Goal: Browse casually

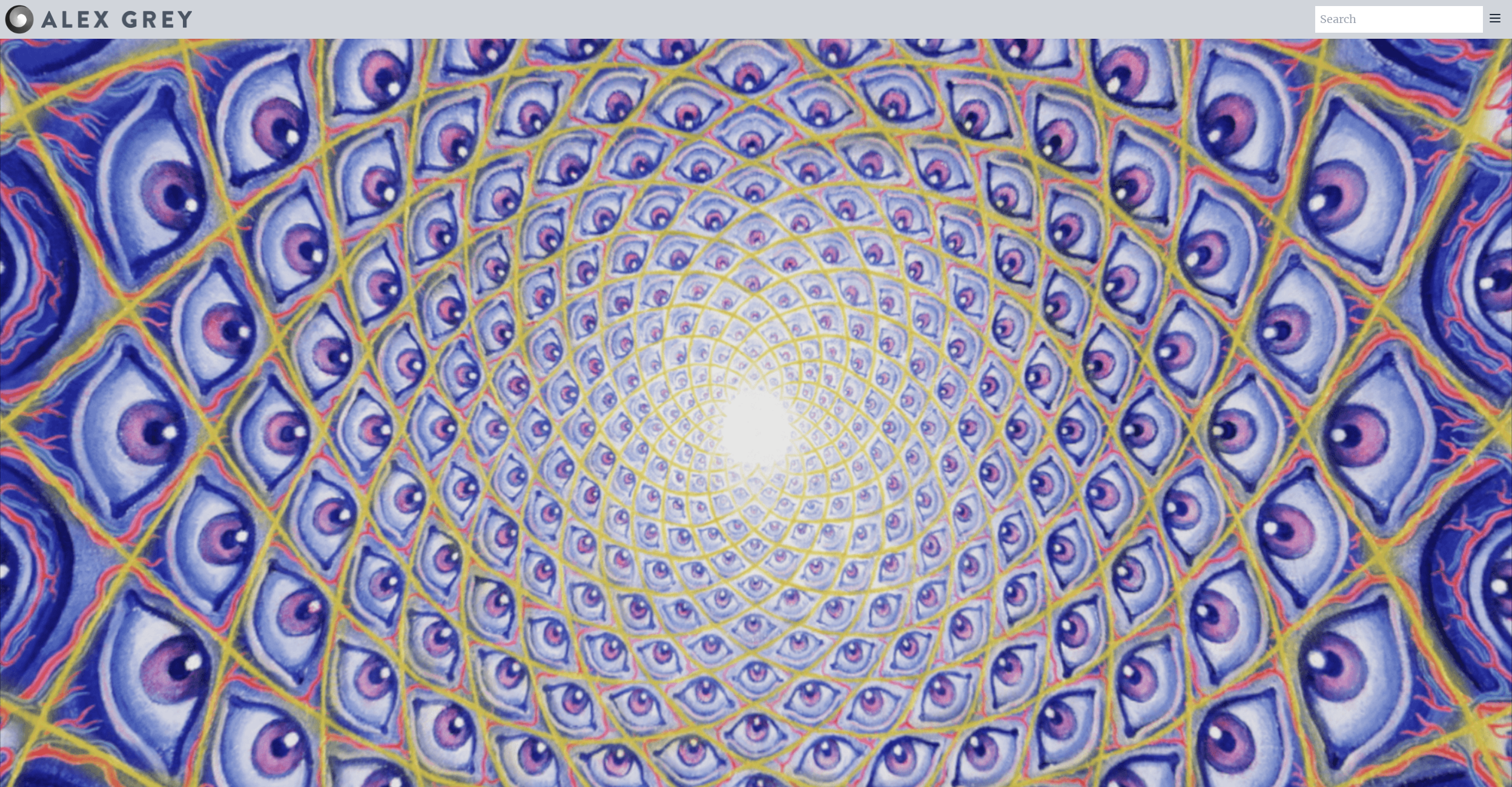
click at [1048, 358] on video "Your browser does not support the video tag." at bounding box center [756, 432] width 1512 height 851
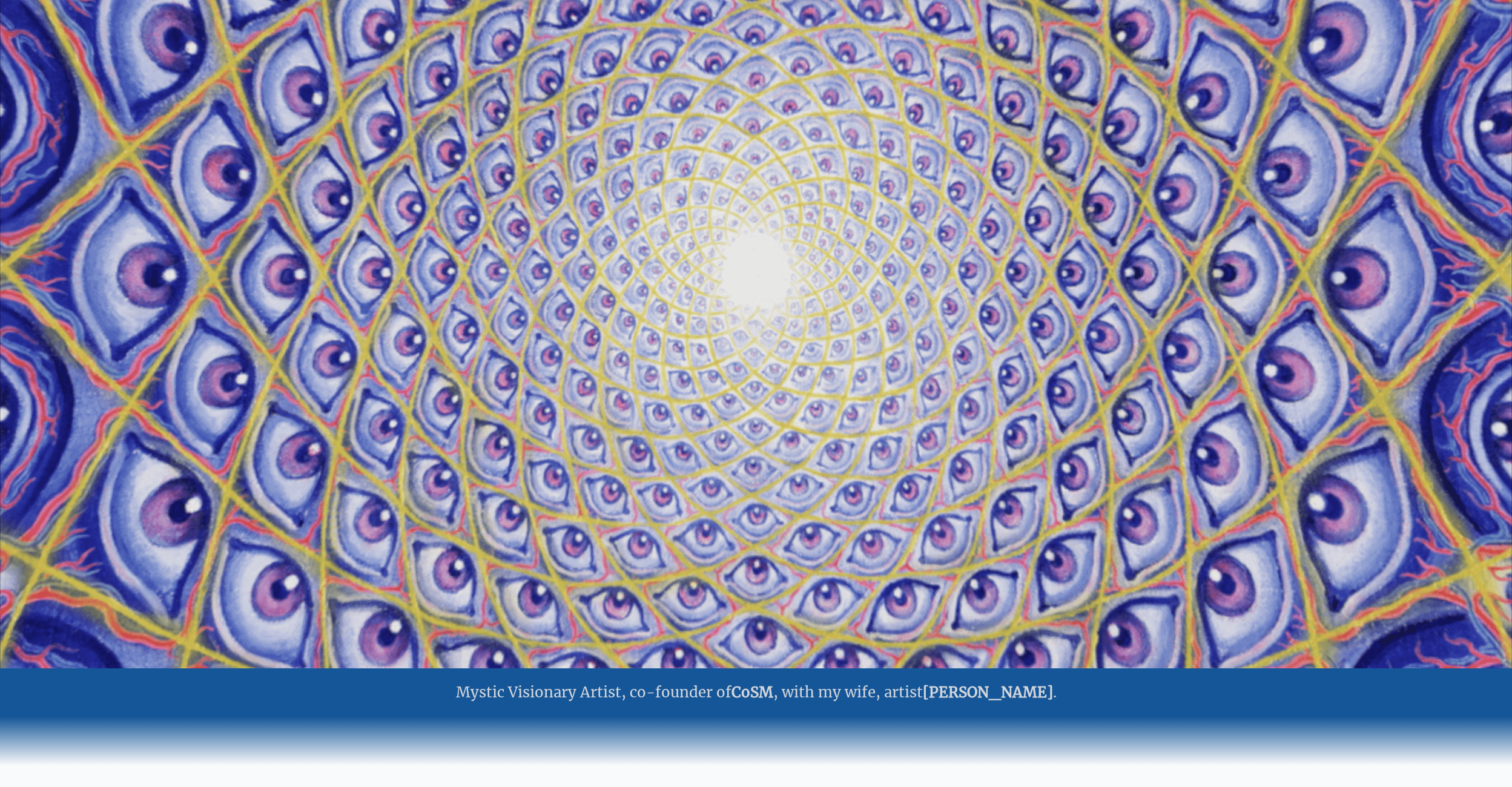
scroll to position [161, 0]
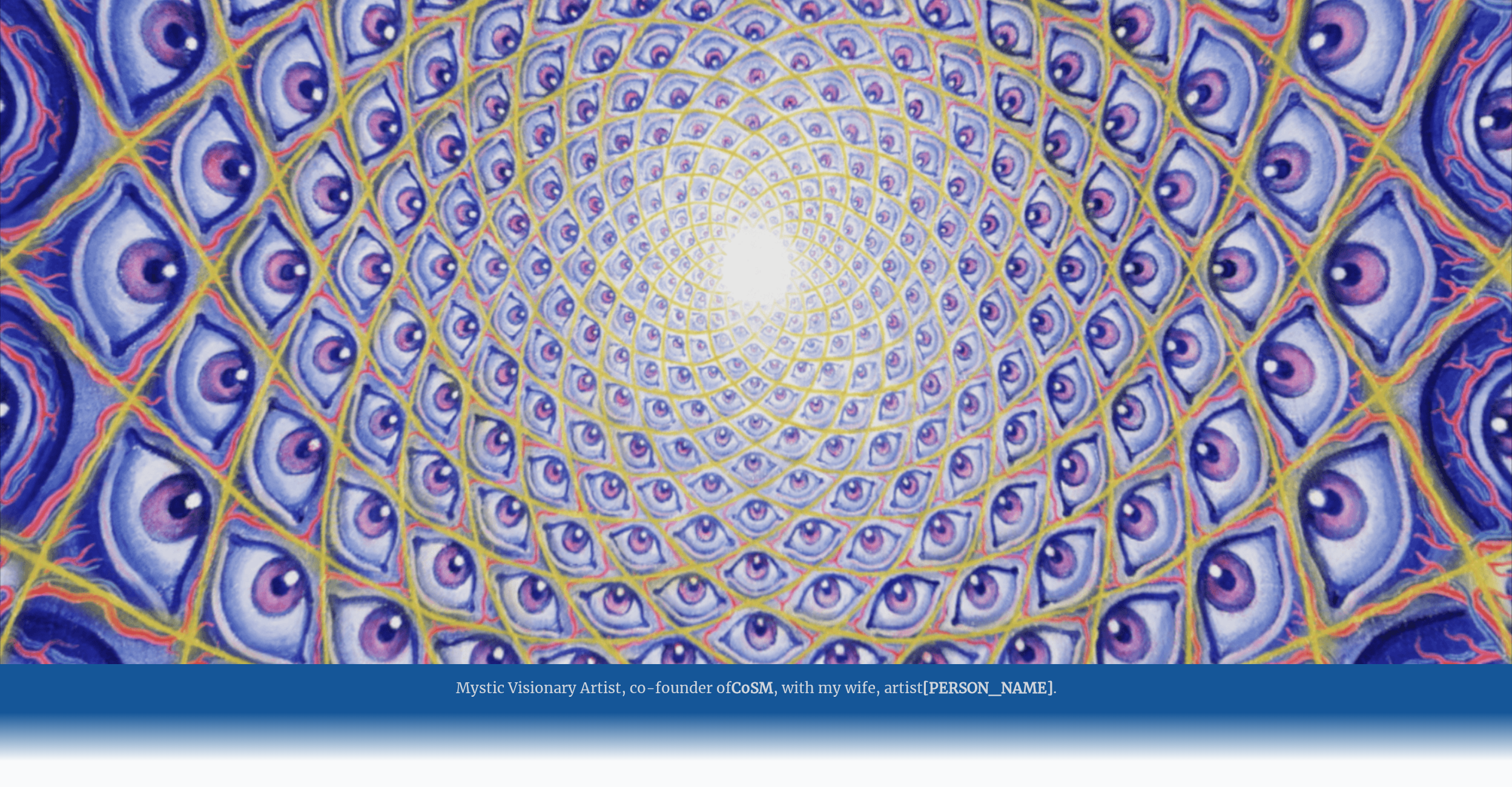
click at [879, 394] on video "Your browser does not support the video tag." at bounding box center [756, 271] width 1512 height 851
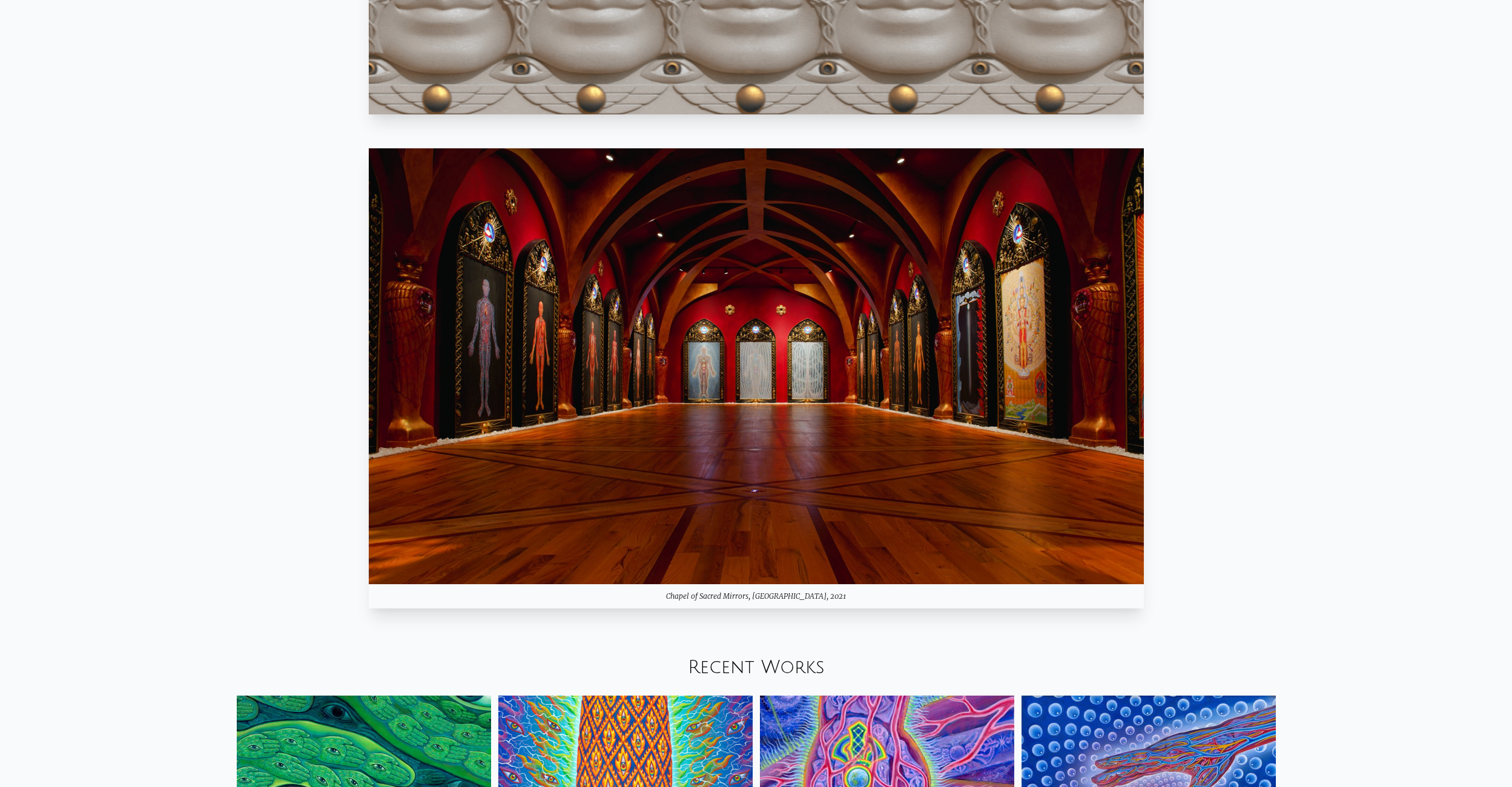
scroll to position [1453, 0]
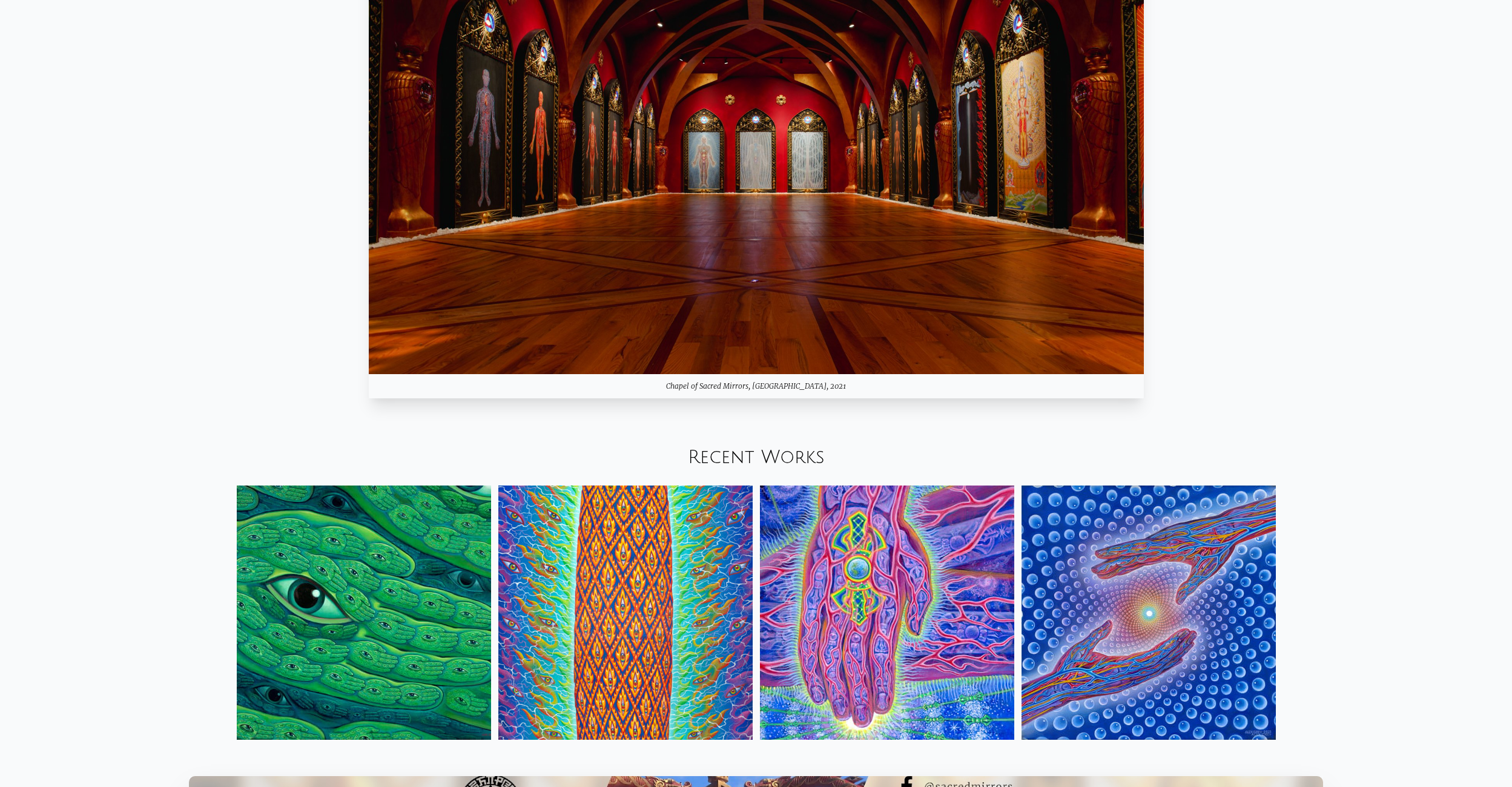
click at [851, 374] on img at bounding box center [756, 156] width 775 height 436
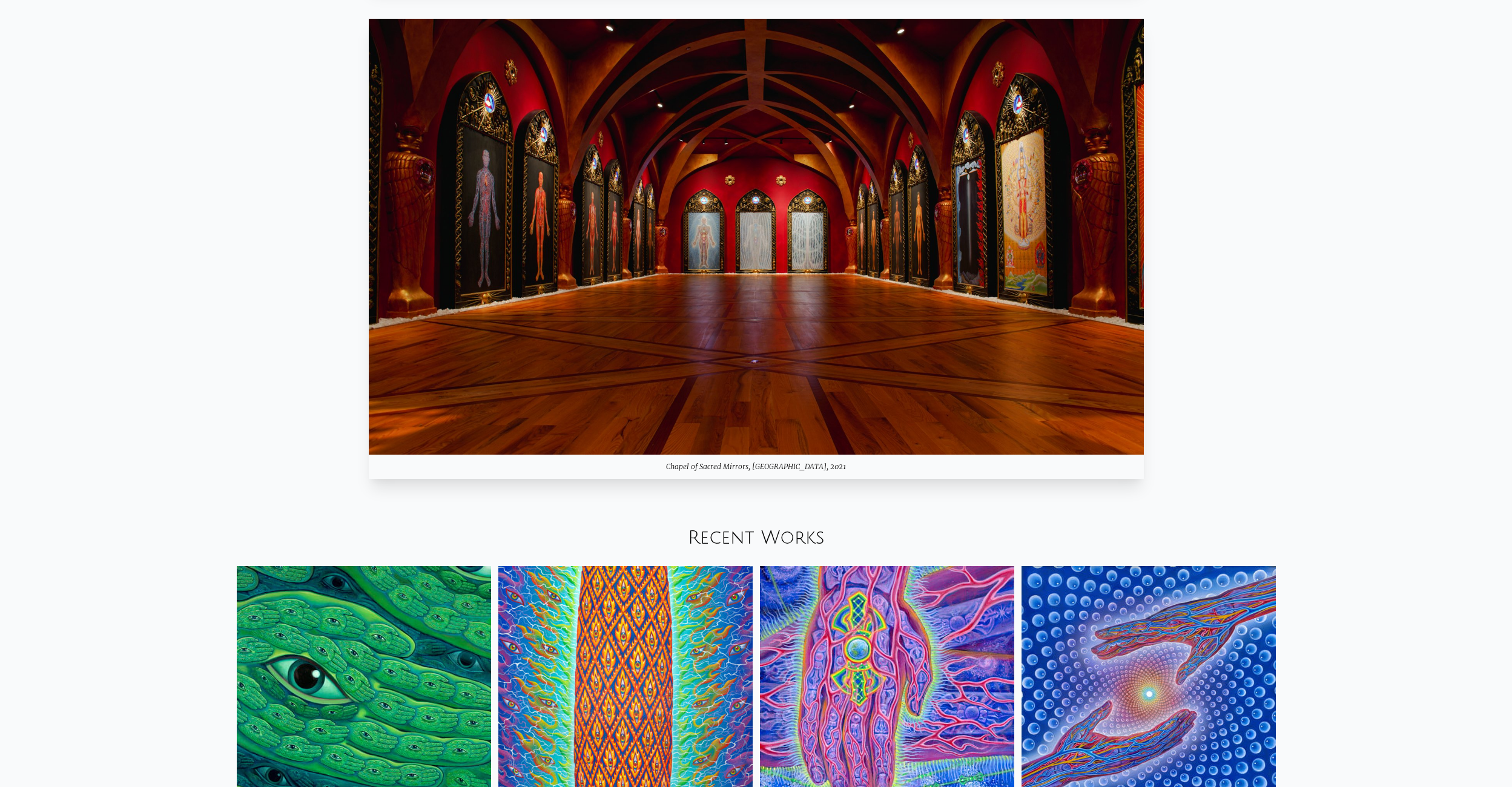
click at [769, 384] on img at bounding box center [756, 237] width 775 height 436
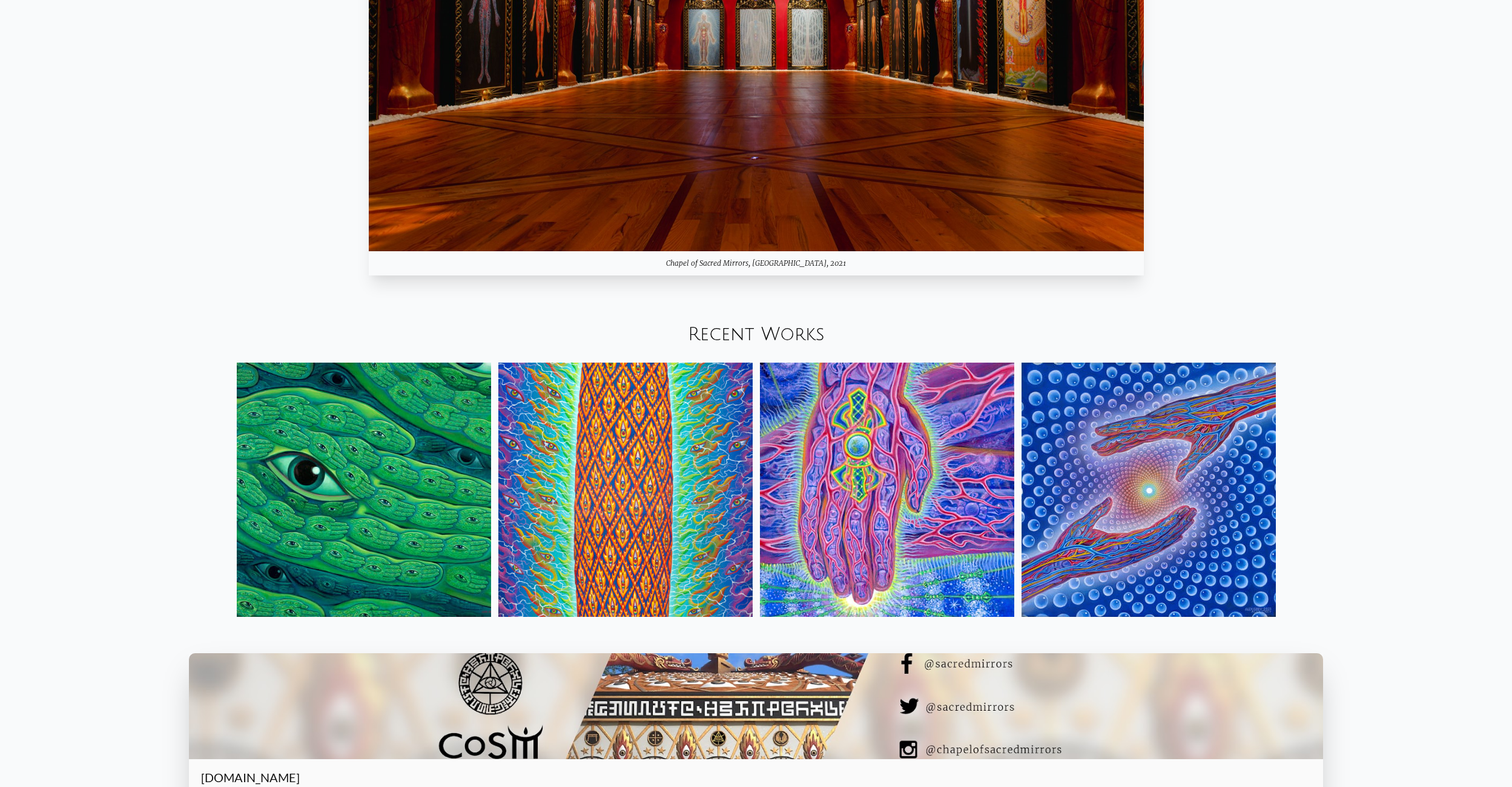
scroll to position [1775, 0]
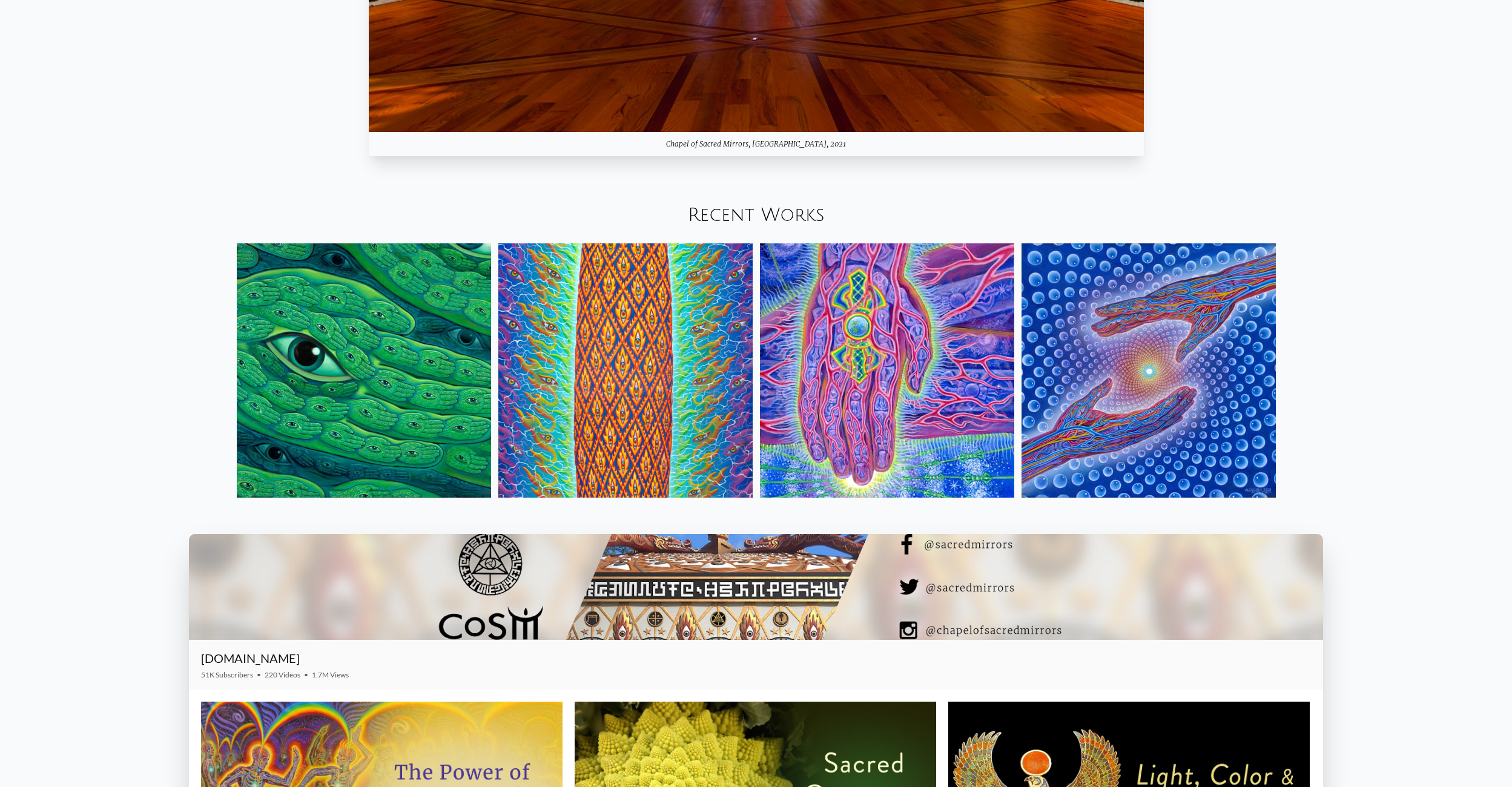
click at [456, 497] on img at bounding box center [364, 370] width 254 height 254
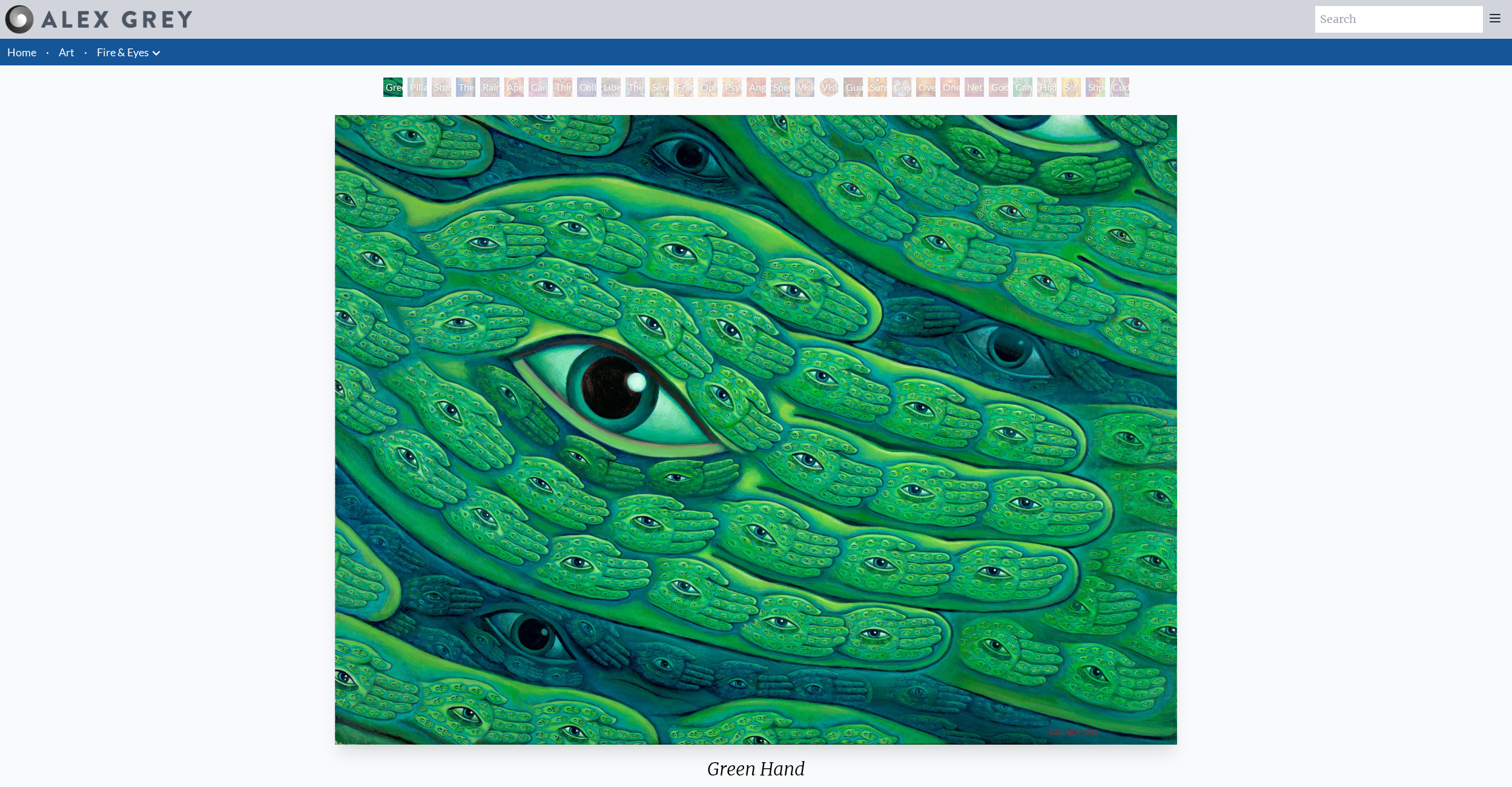
click at [553, 97] on div "Third Eye Tears of Joy" at bounding box center [562, 87] width 19 height 19
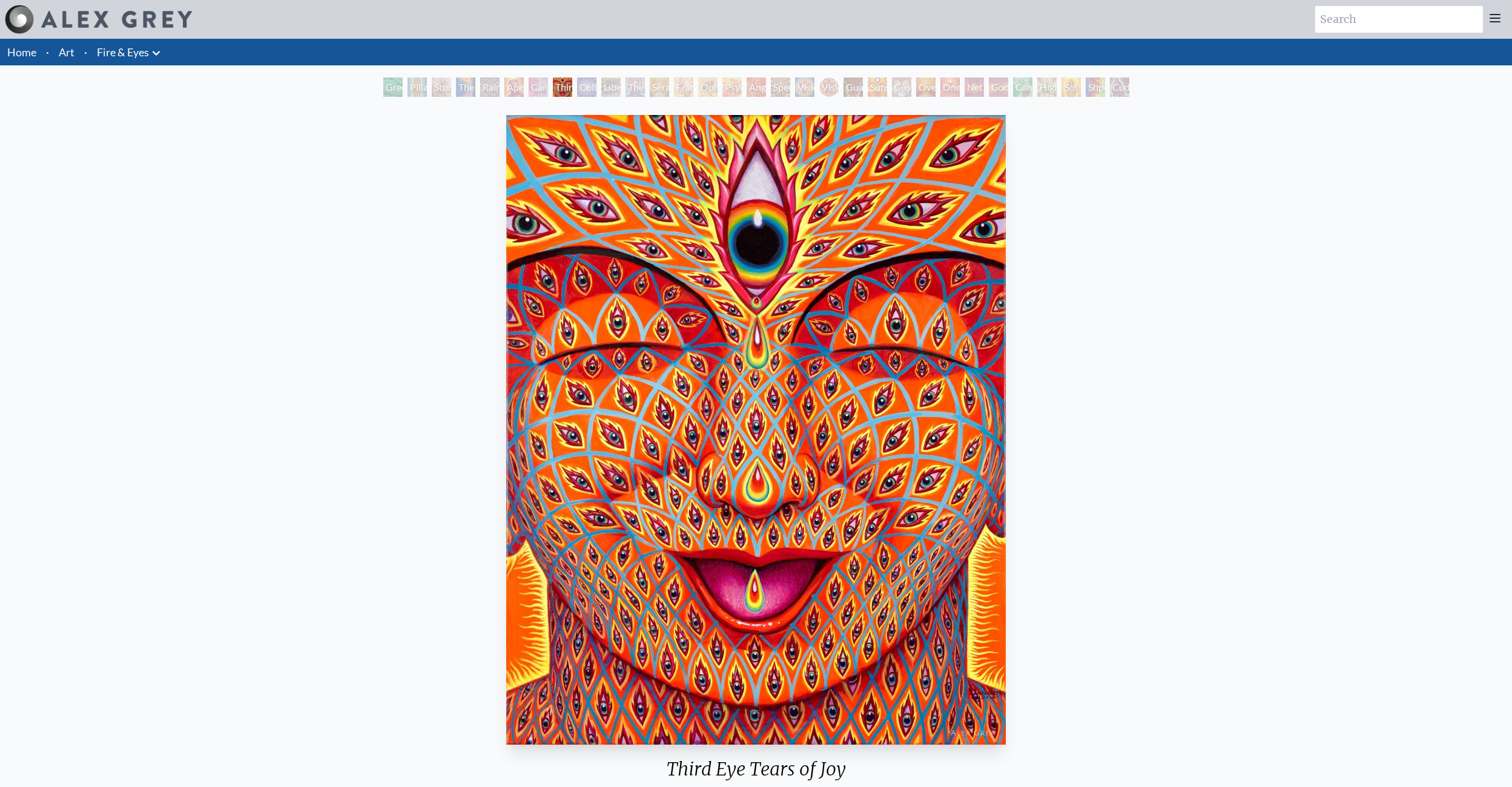
click at [674, 97] on div "Fractal Eyes" at bounding box center [684, 87] width 19 height 19
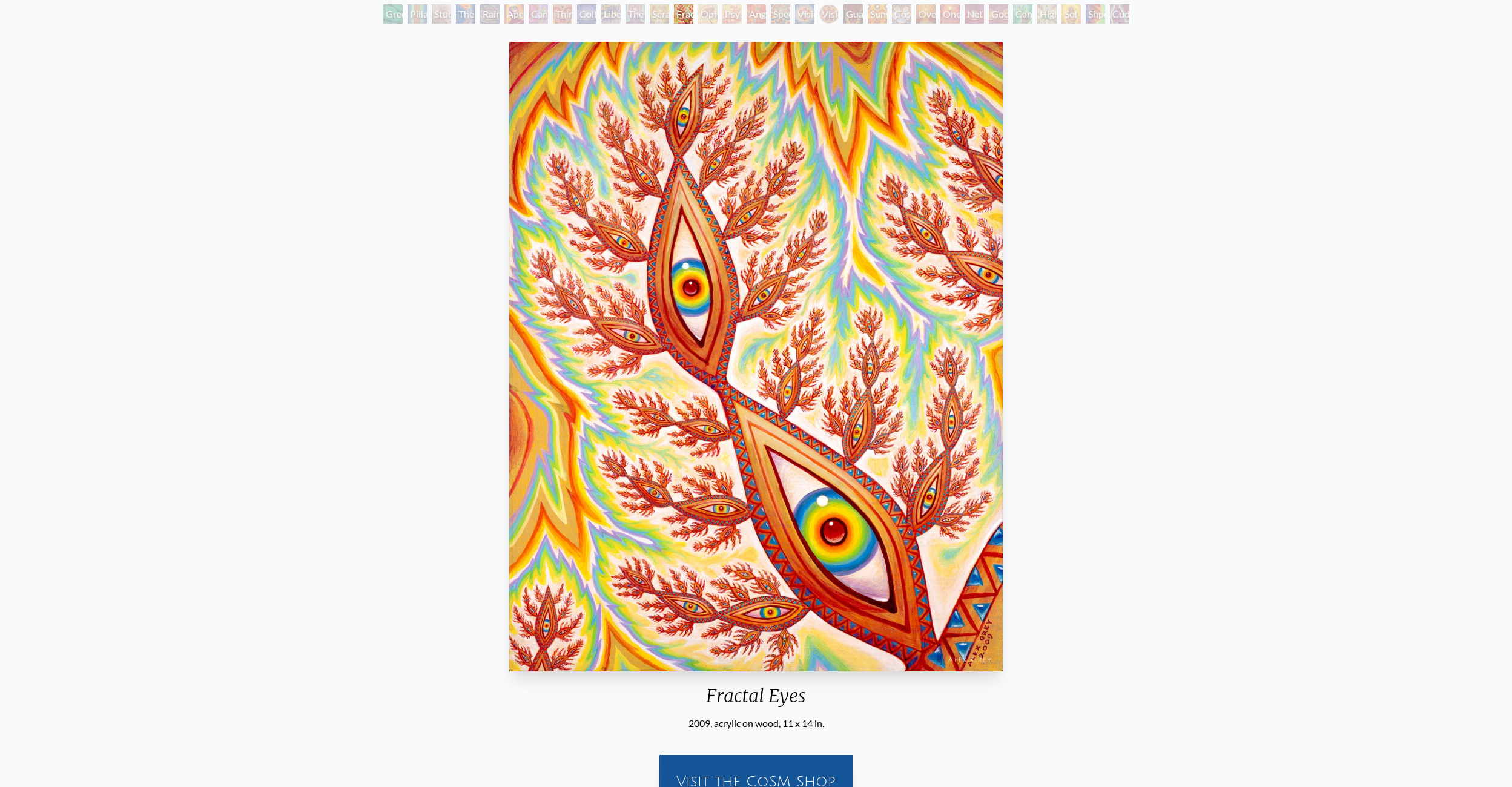
scroll to position [356, 0]
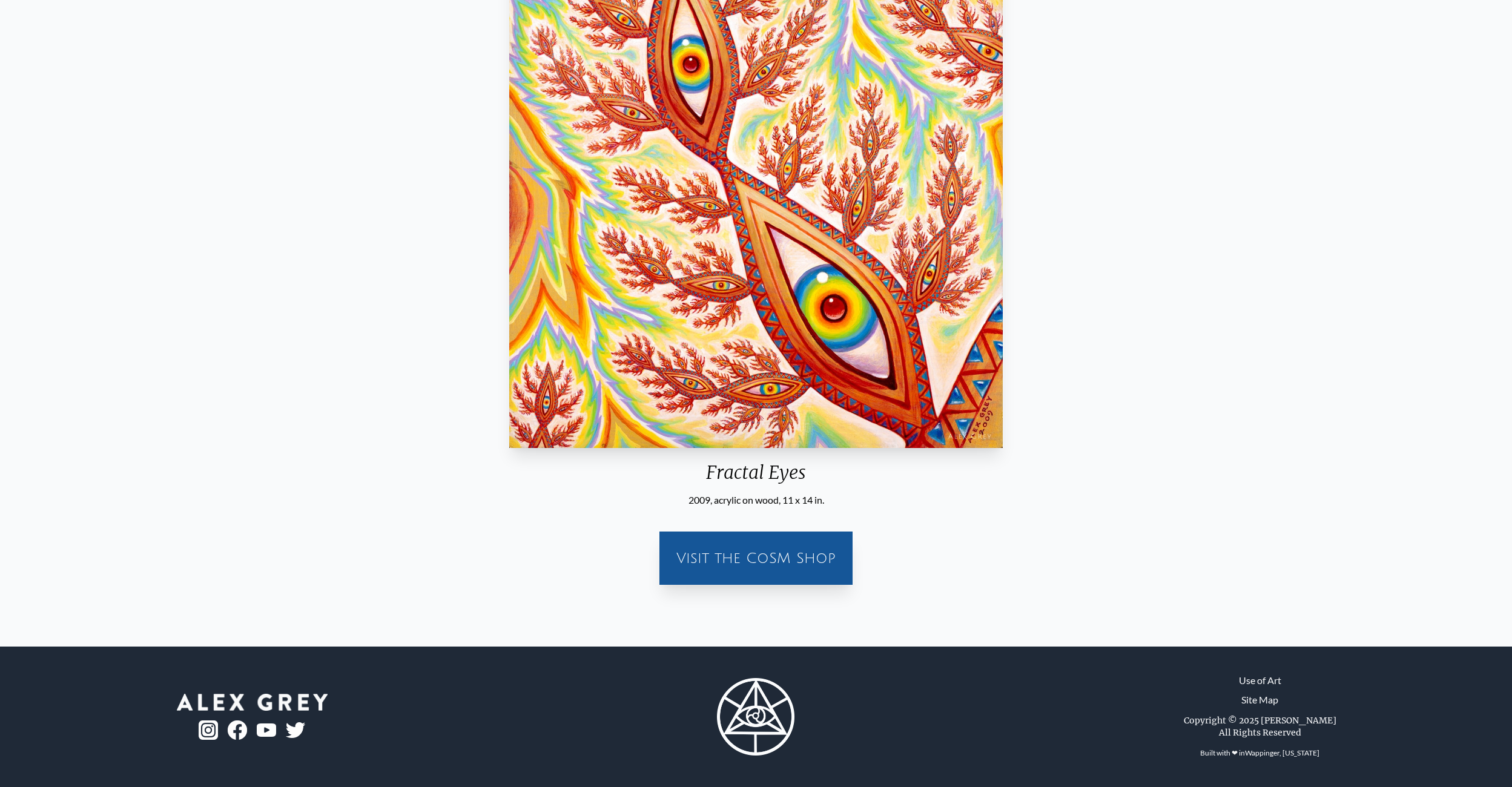
click at [693, 551] on div "Visit the CoSM Shop" at bounding box center [755, 558] width 179 height 39
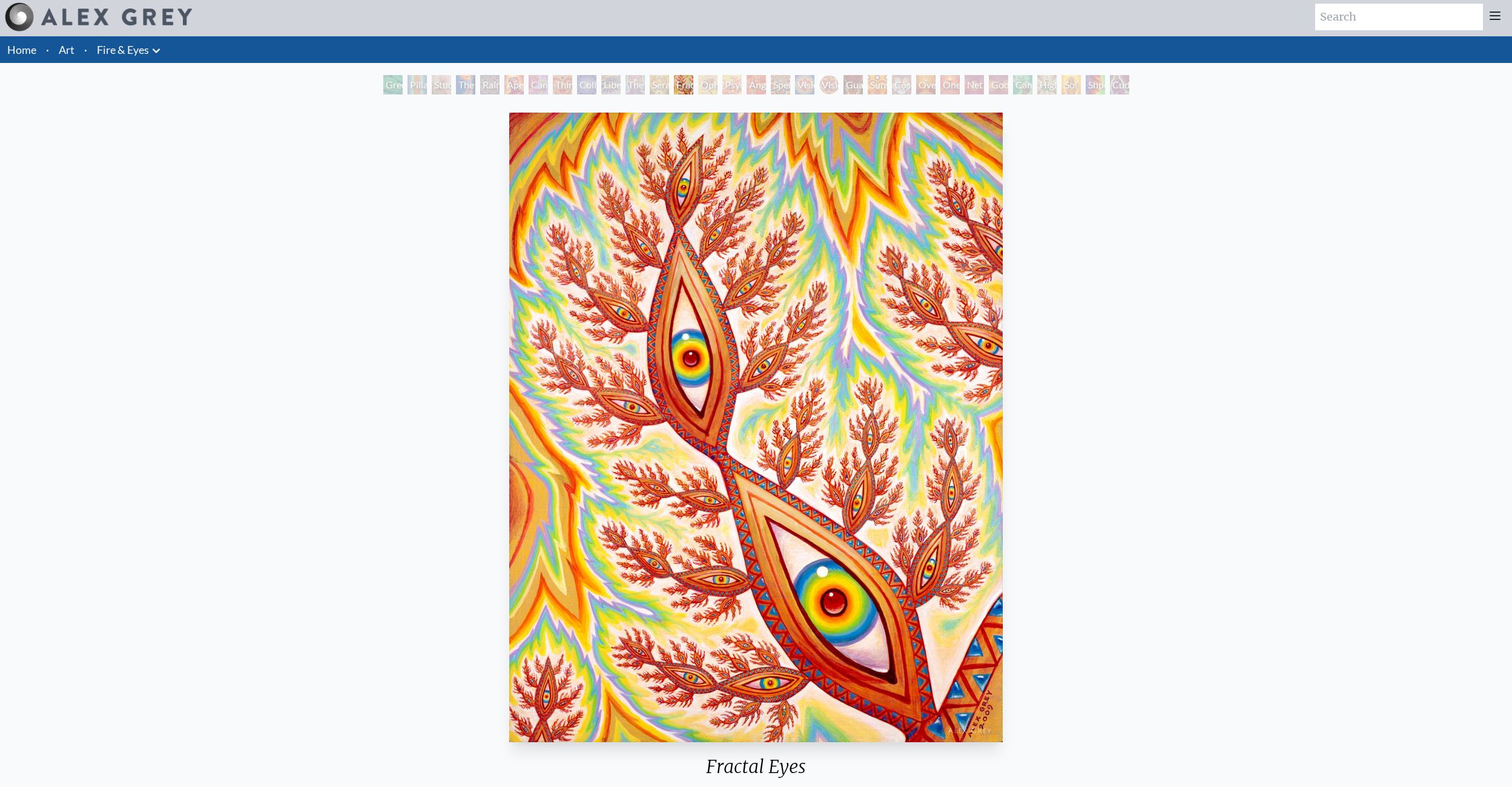
scroll to position [0, 0]
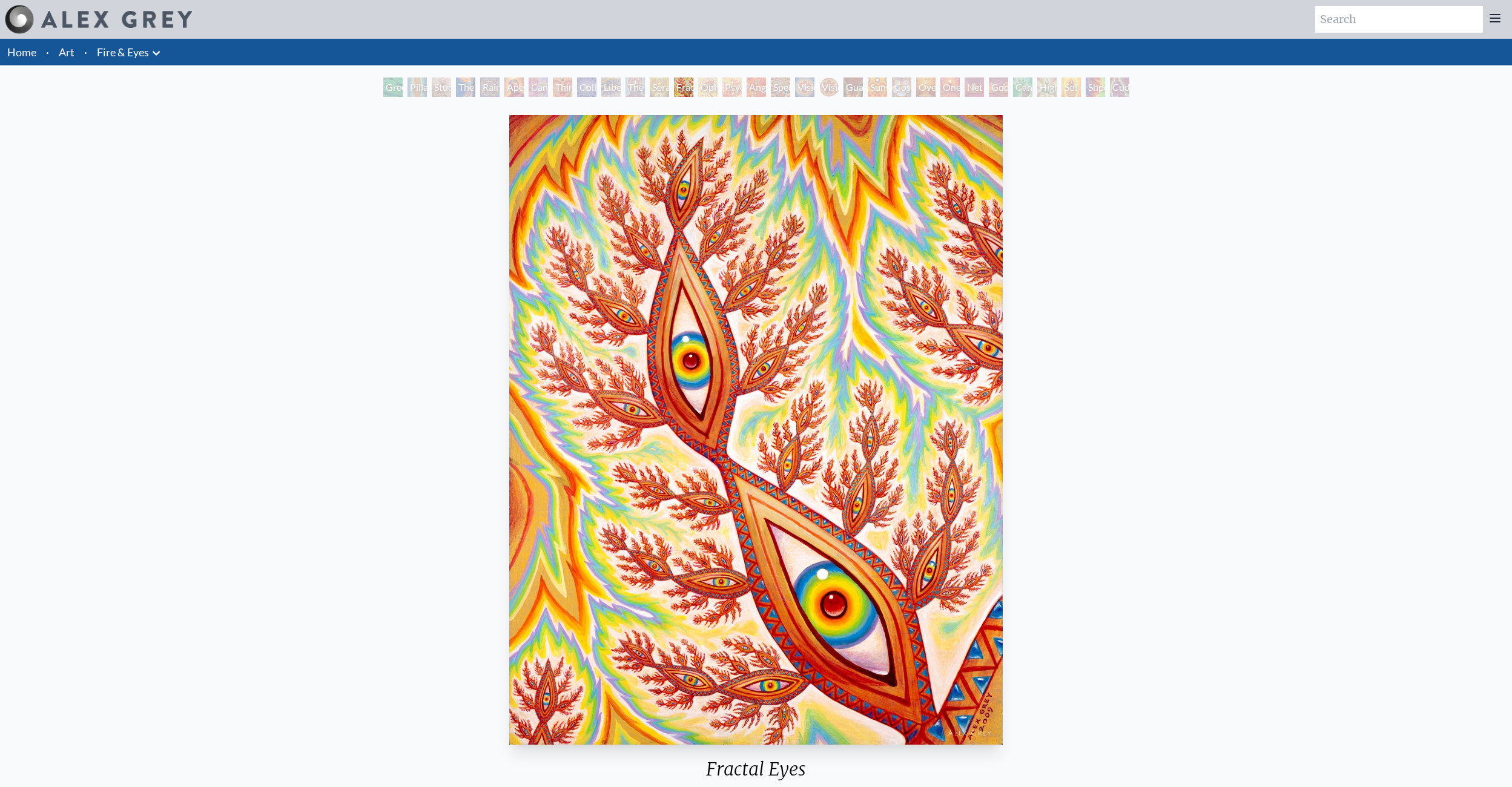
click at [140, 17] on img at bounding box center [116, 19] width 151 height 17
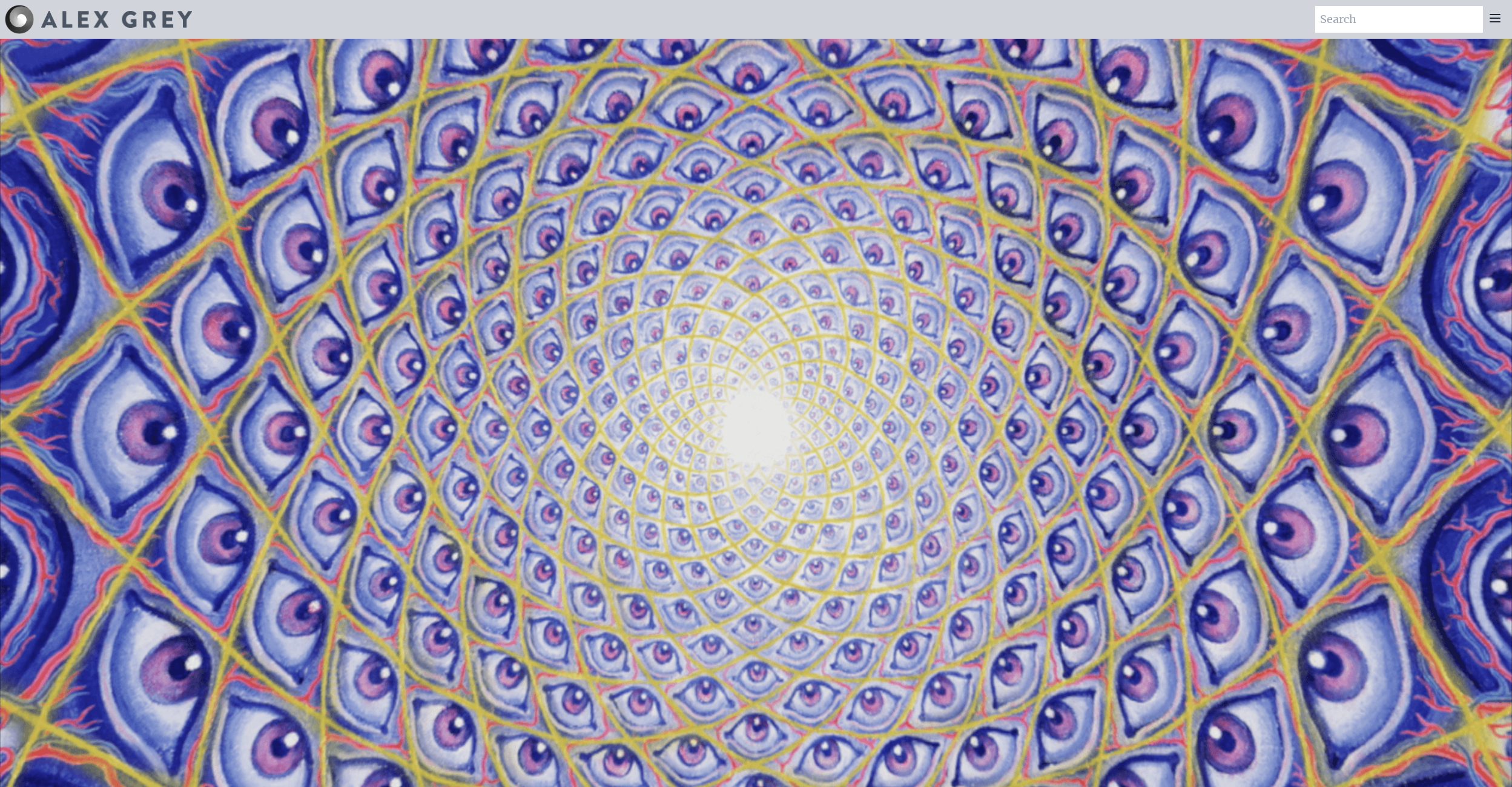
drag, startPoint x: 334, startPoint y: 0, endPoint x: 247, endPoint y: 320, distance: 331.6
click at [245, 320] on video "Your browser does not support the video tag." at bounding box center [756, 432] width 1512 height 851
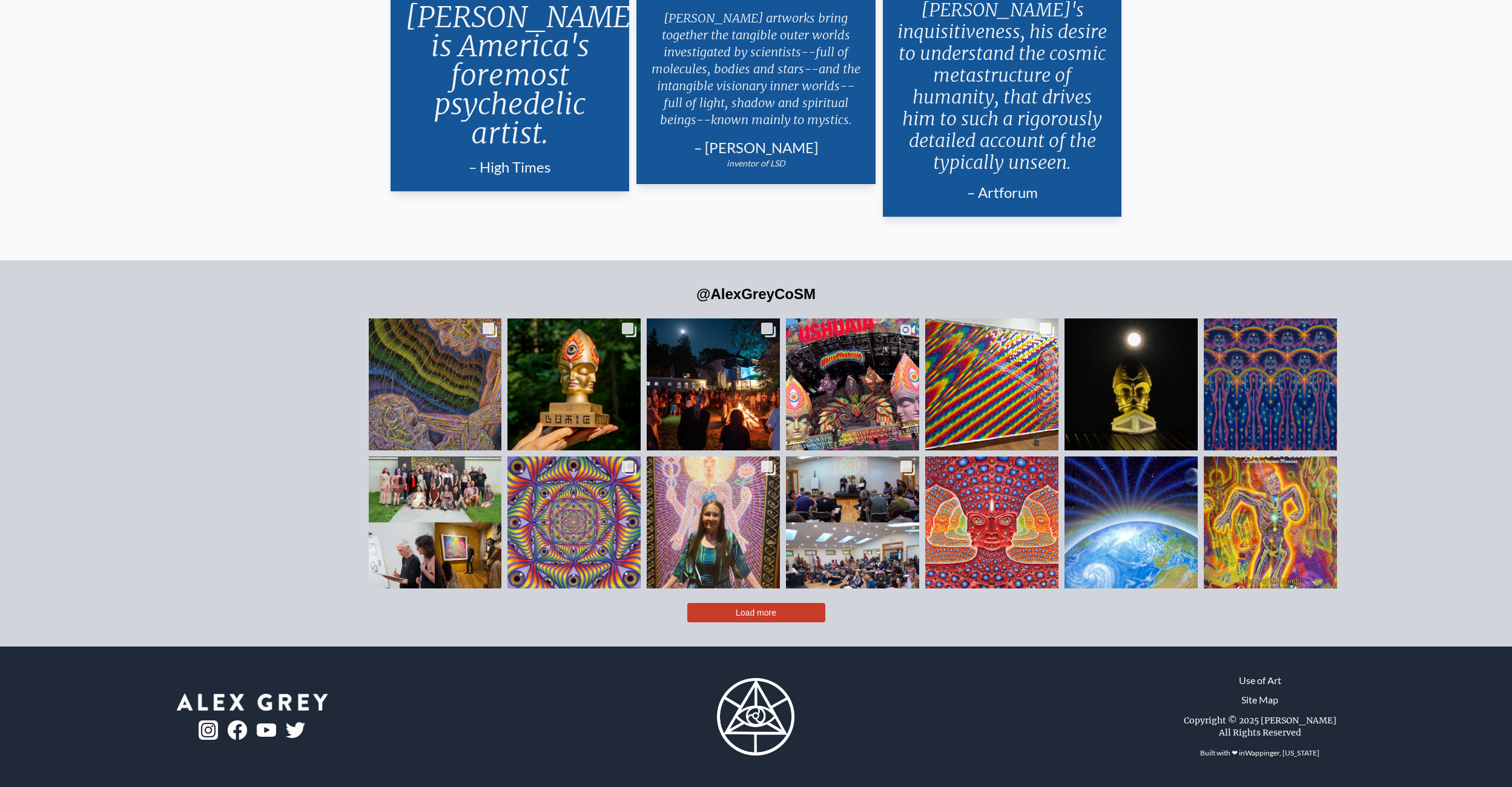
scroll to position [3605, 0]
